Goal: Navigation & Orientation: Find specific page/section

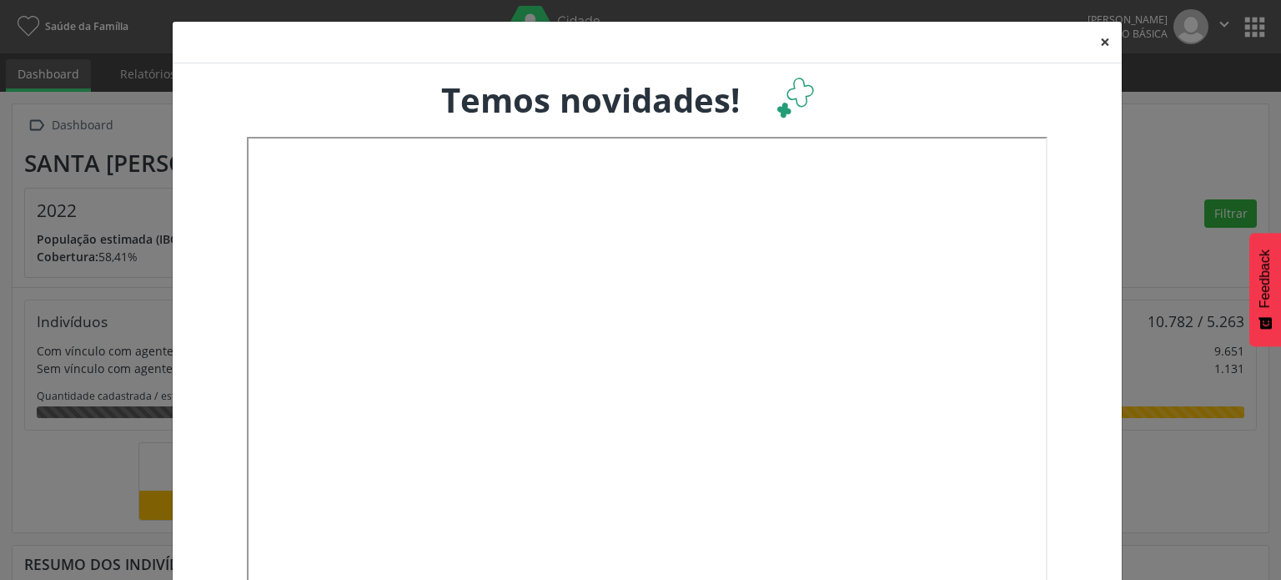
click at [1104, 43] on button "×" at bounding box center [1105, 42] width 33 height 41
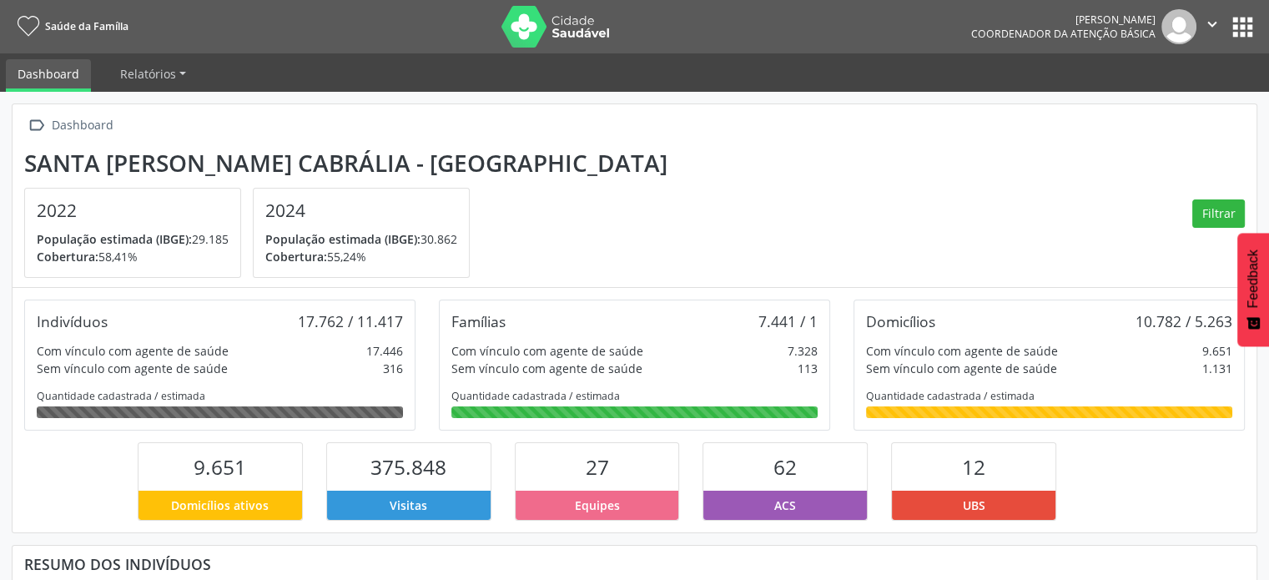
scroll to position [83, 0]
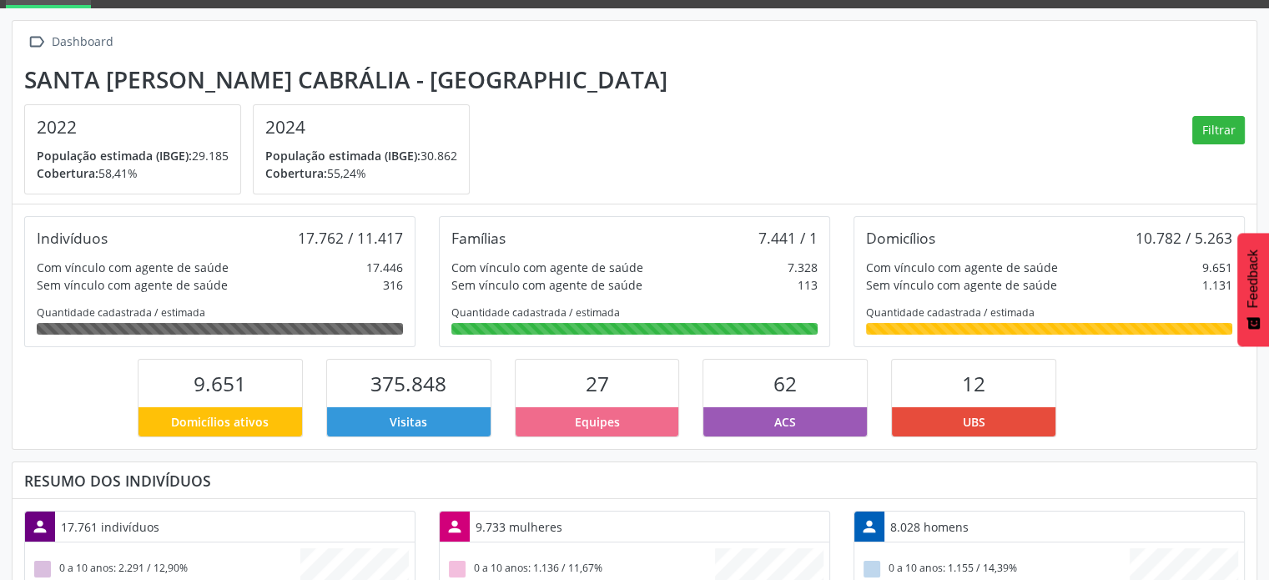
click at [592, 415] on span "Equipes" at bounding box center [597, 422] width 45 height 18
click at [606, 387] on span "27" at bounding box center [597, 384] width 23 height 28
click at [587, 391] on span "27" at bounding box center [597, 384] width 23 height 28
click at [610, 423] on span "Equipes" at bounding box center [597, 422] width 45 height 18
click at [686, 423] on div "27 Equipes" at bounding box center [597, 398] width 189 height 78
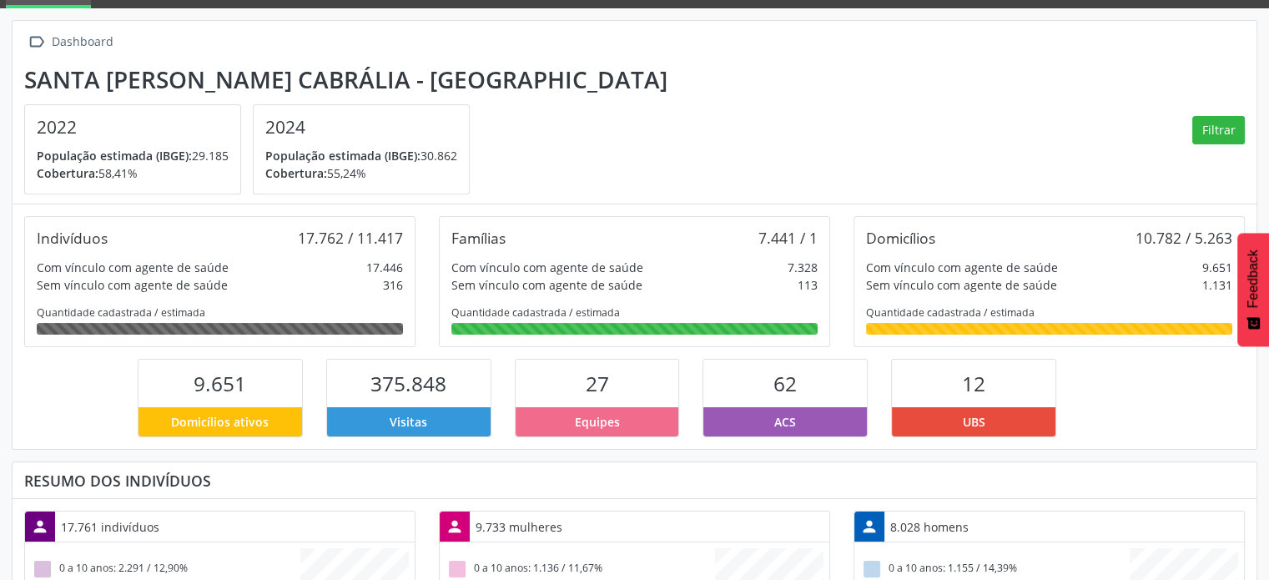
click at [630, 414] on div "Equipes" at bounding box center [598, 421] width 164 height 29
click at [564, 386] on div "27" at bounding box center [598, 384] width 164 height 48
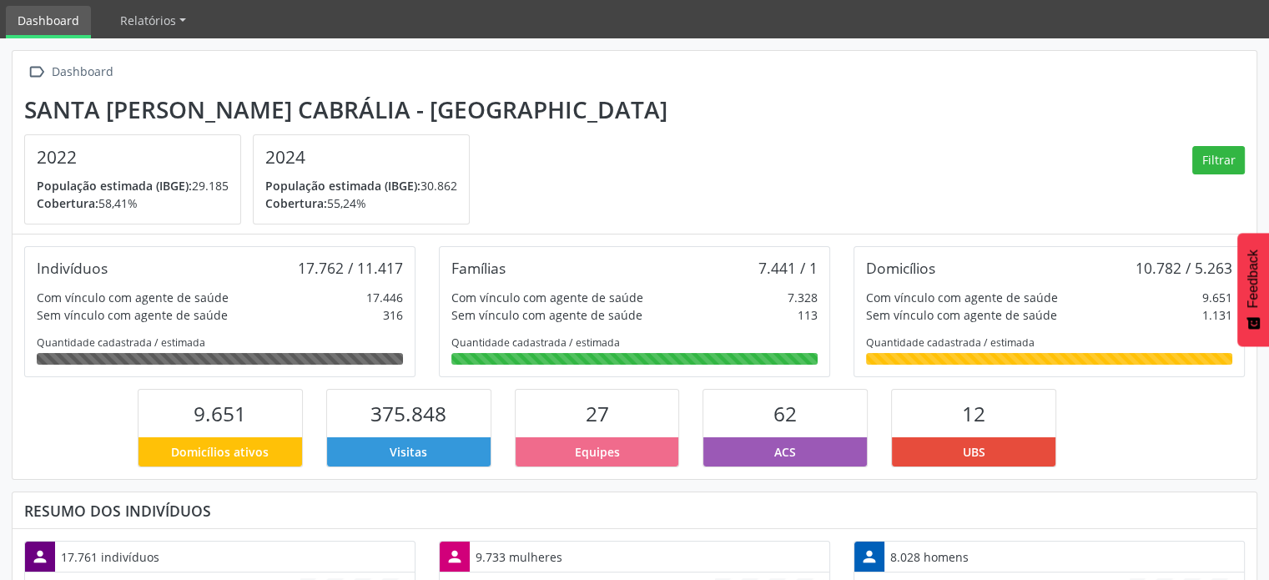
scroll to position [0, 0]
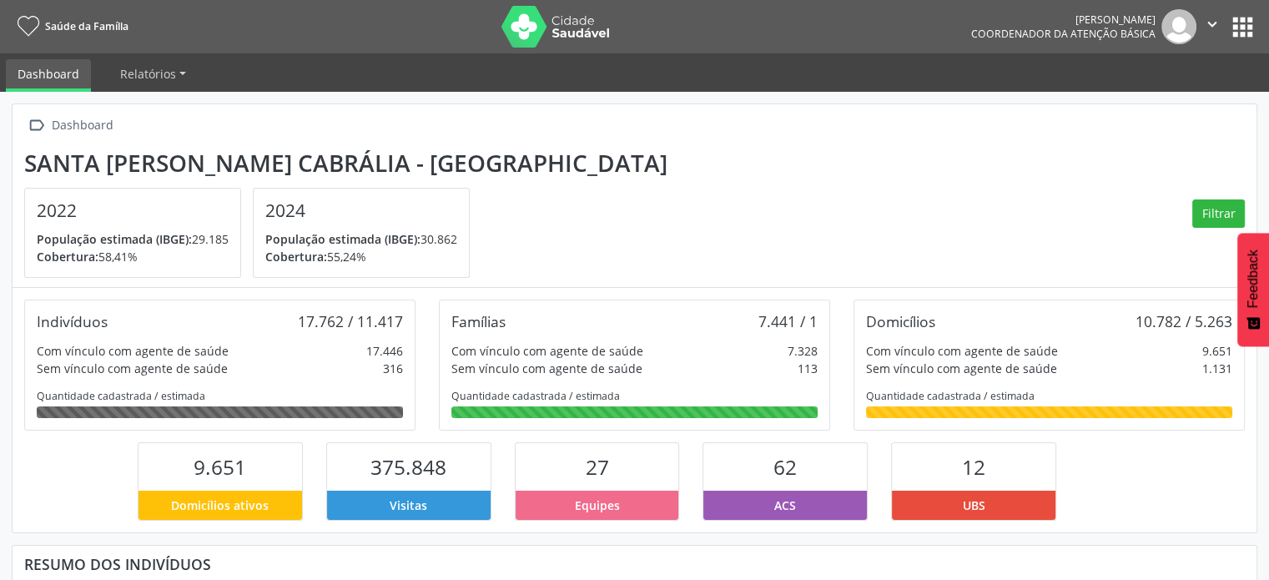
click at [527, 29] on img at bounding box center [555, 27] width 108 height 42
